Goal: Register for event/course

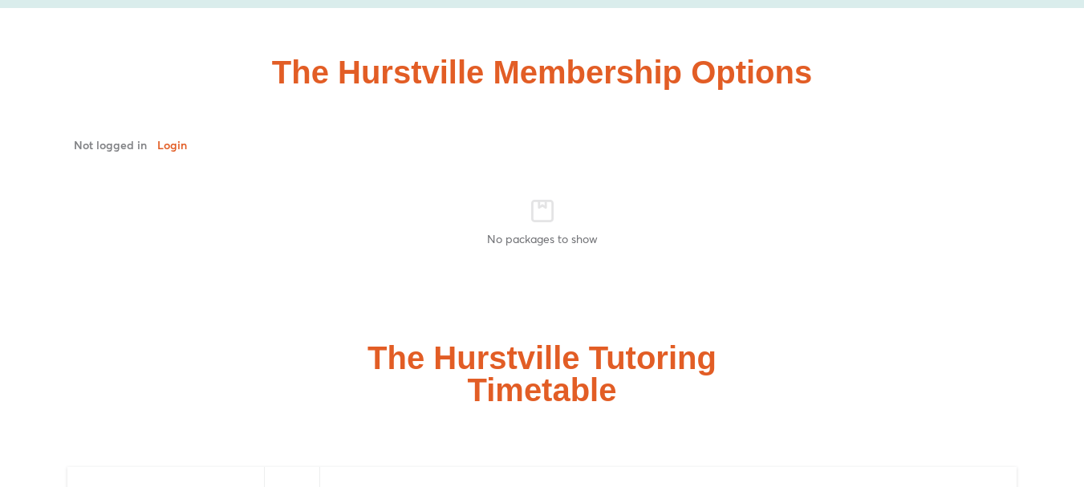
scroll to position [3931, 0]
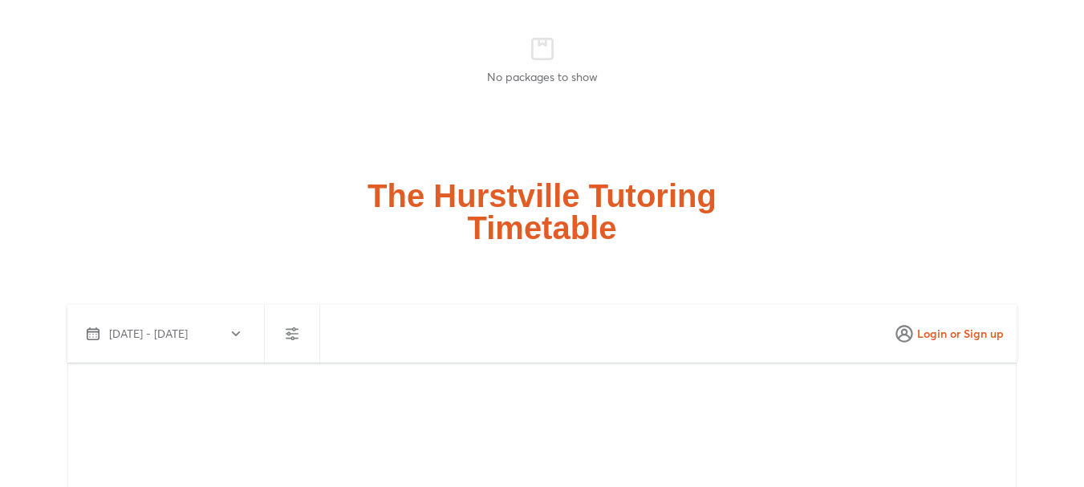
click at [536, 180] on h2 "The Hurstville Tutoring Timetable" at bounding box center [541, 212] width 349 height 64
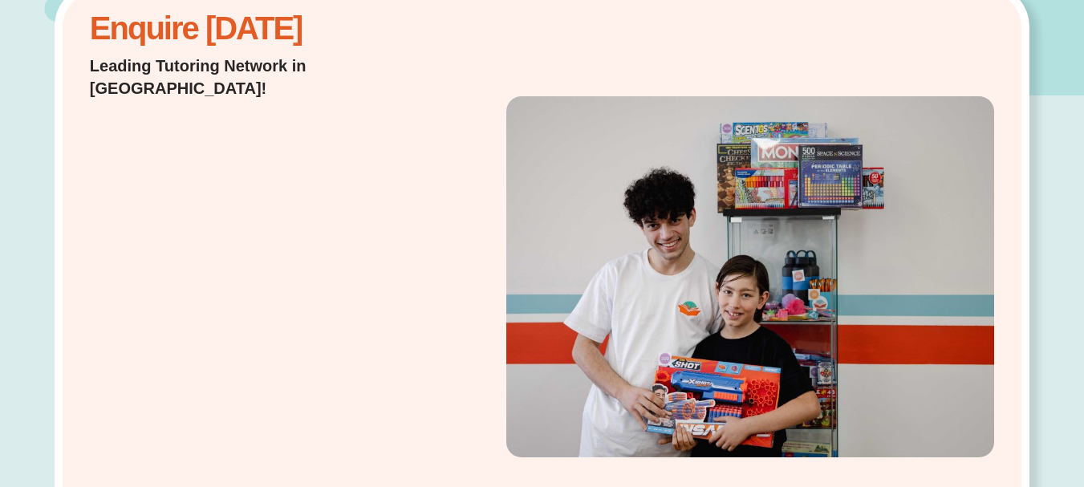
scroll to position [0, 0]
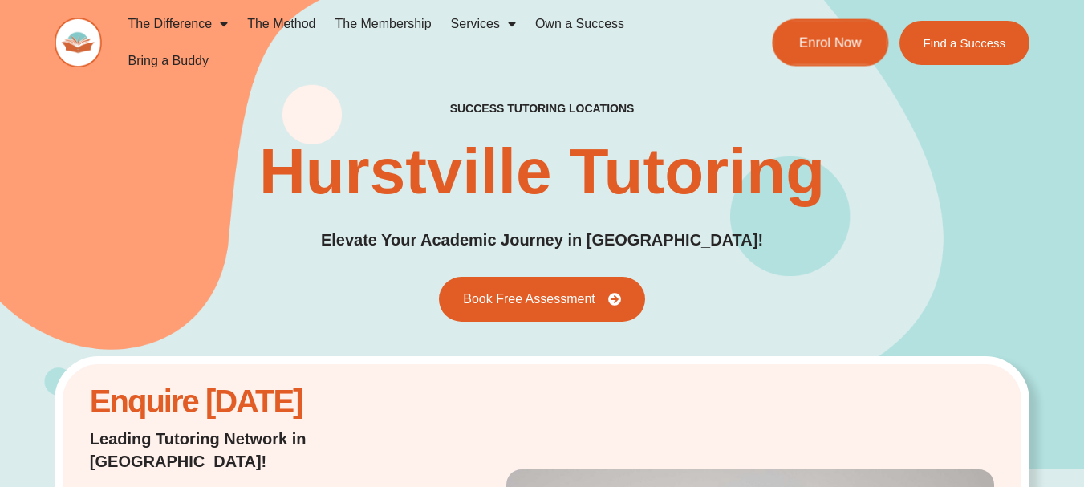
click at [810, 48] on span "Enrol Now" at bounding box center [830, 43] width 63 height 14
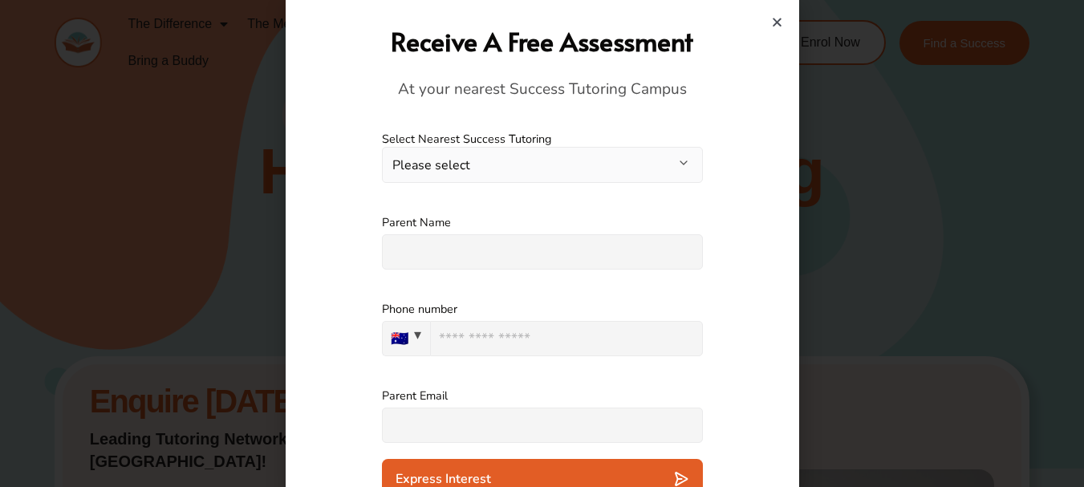
click at [649, 151] on button "Please select" at bounding box center [542, 165] width 321 height 36
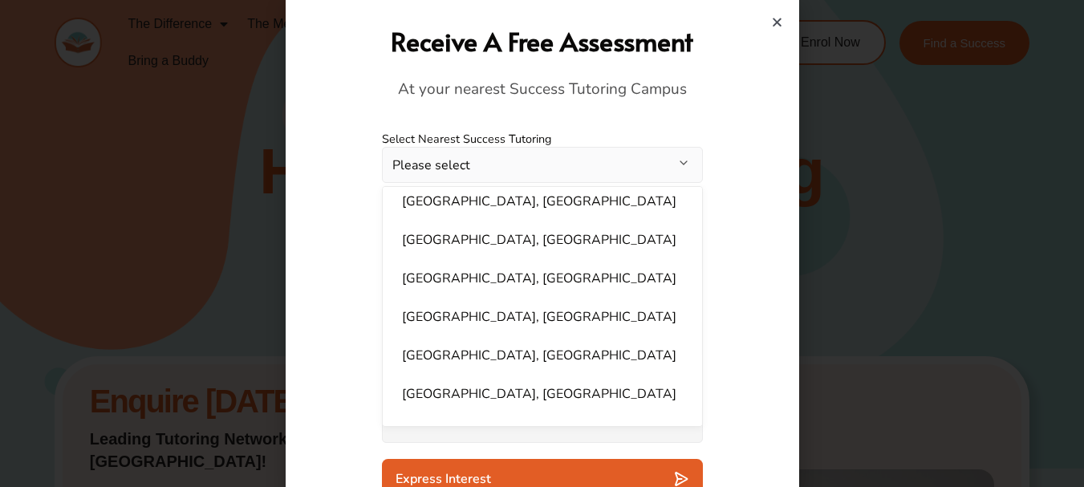
scroll to position [560, 0]
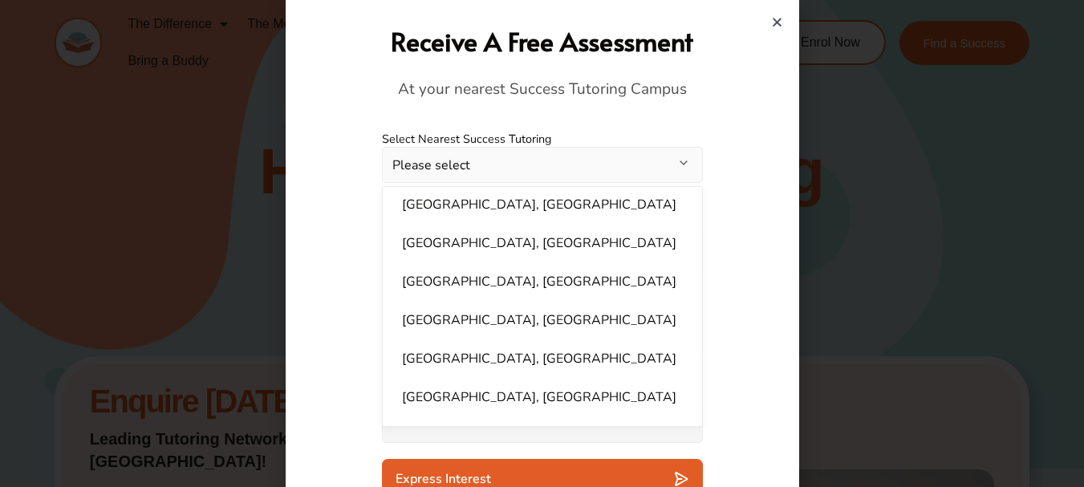
click at [489, 238] on li "Hurstville, NSW" at bounding box center [542, 243] width 300 height 32
select select "**********"
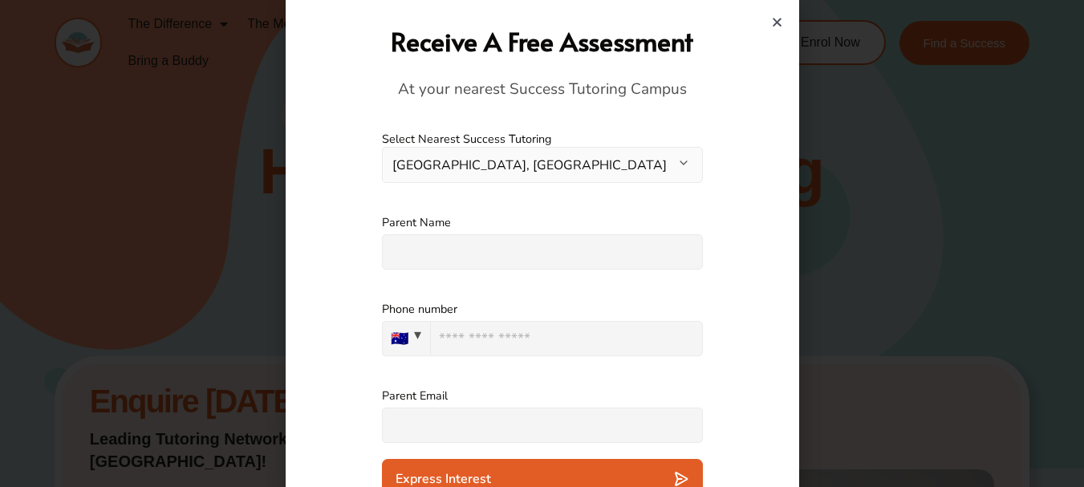
click at [732, 229] on div "Parent Name Please specify an answer" at bounding box center [542, 242] width 497 height 87
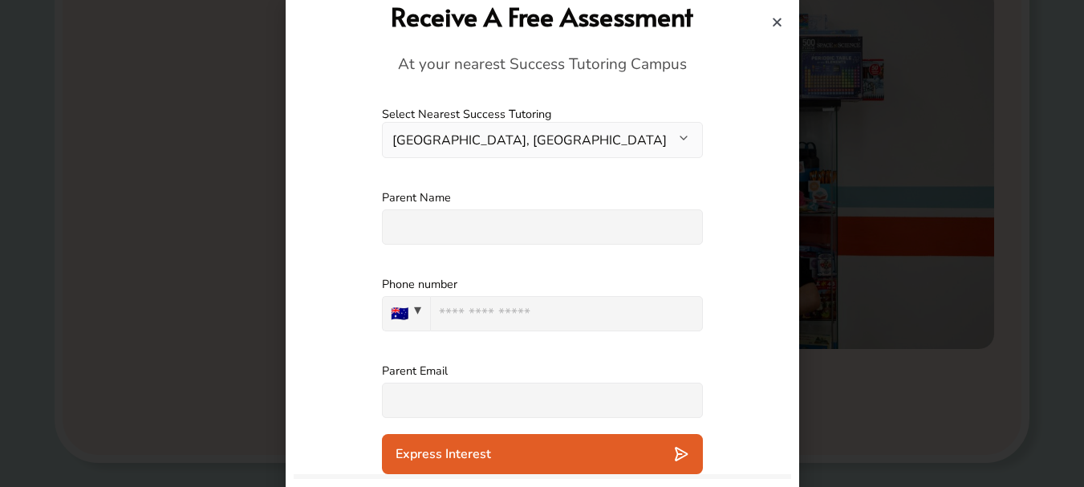
scroll to position [0, 0]
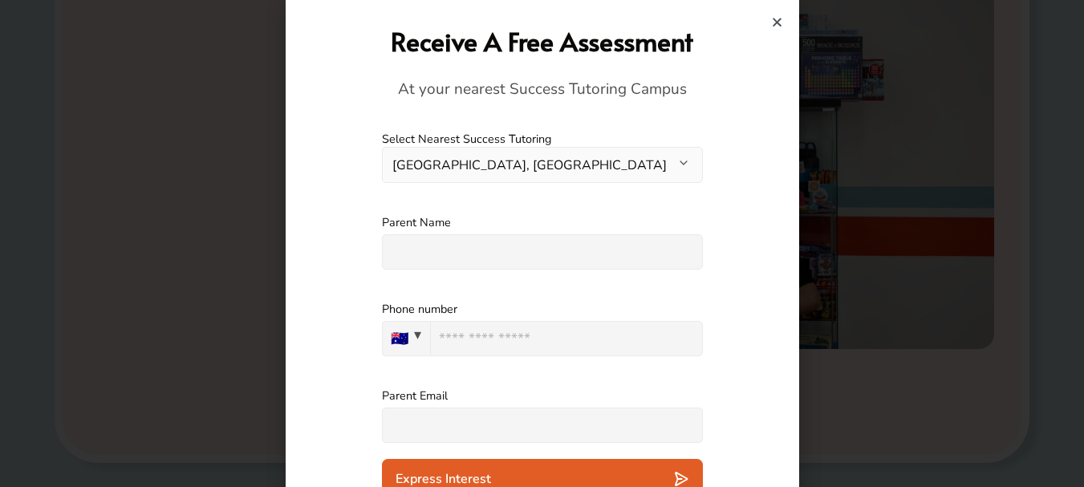
click at [772, 17] on icon "Close" at bounding box center [777, 22] width 12 height 12
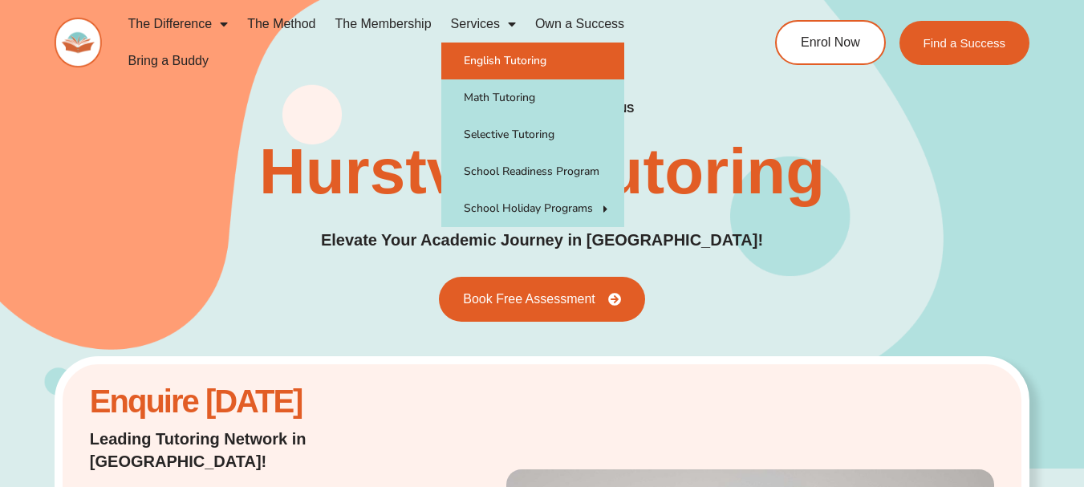
click at [526, 58] on link "English Tutoring" at bounding box center [532, 61] width 183 height 37
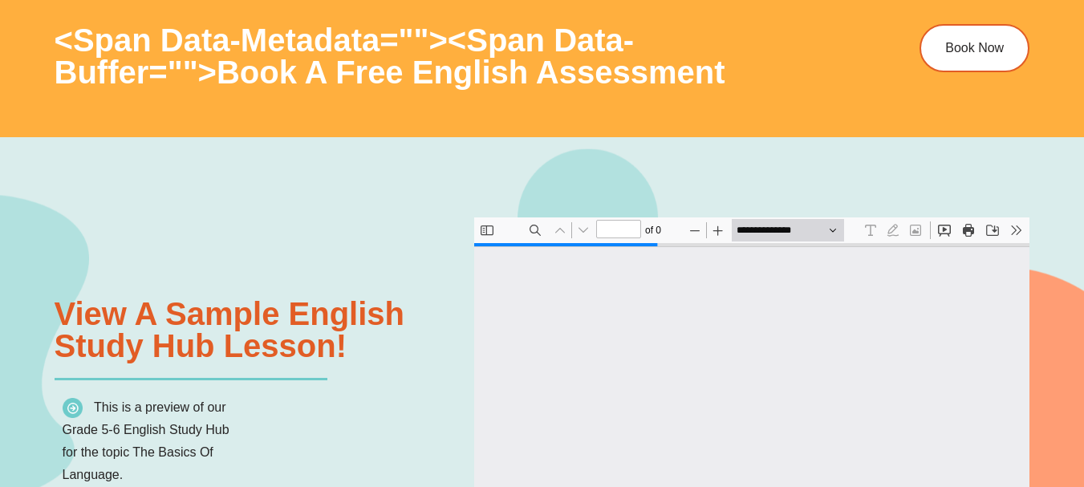
type input "*"
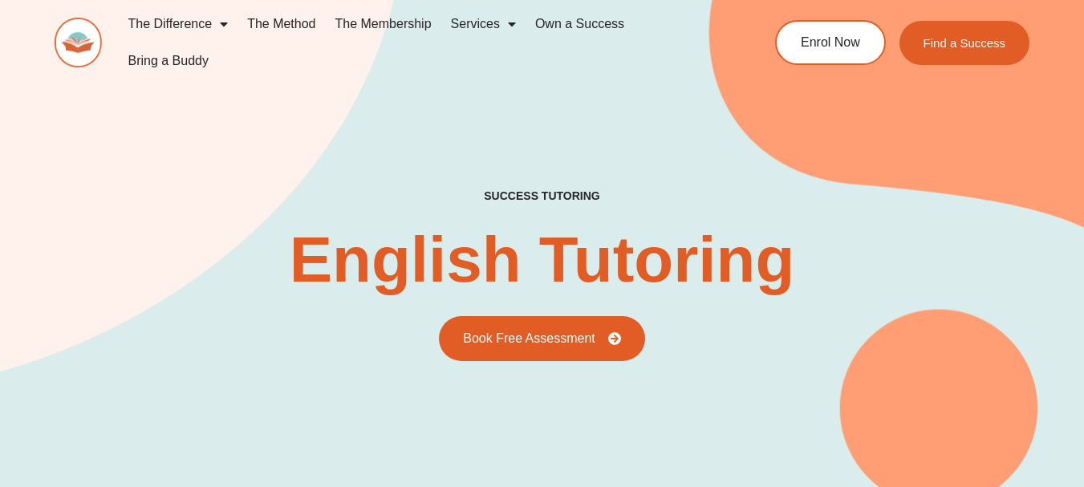
click at [279, 26] on link "The Method" at bounding box center [280, 24] width 87 height 37
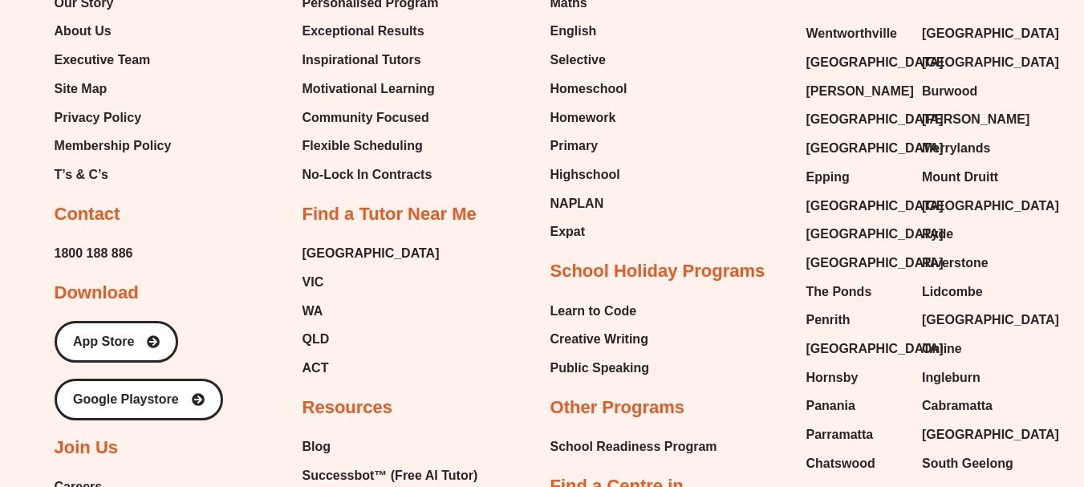
scroll to position [3771, 0]
